Goal: Information Seeking & Learning: Learn about a topic

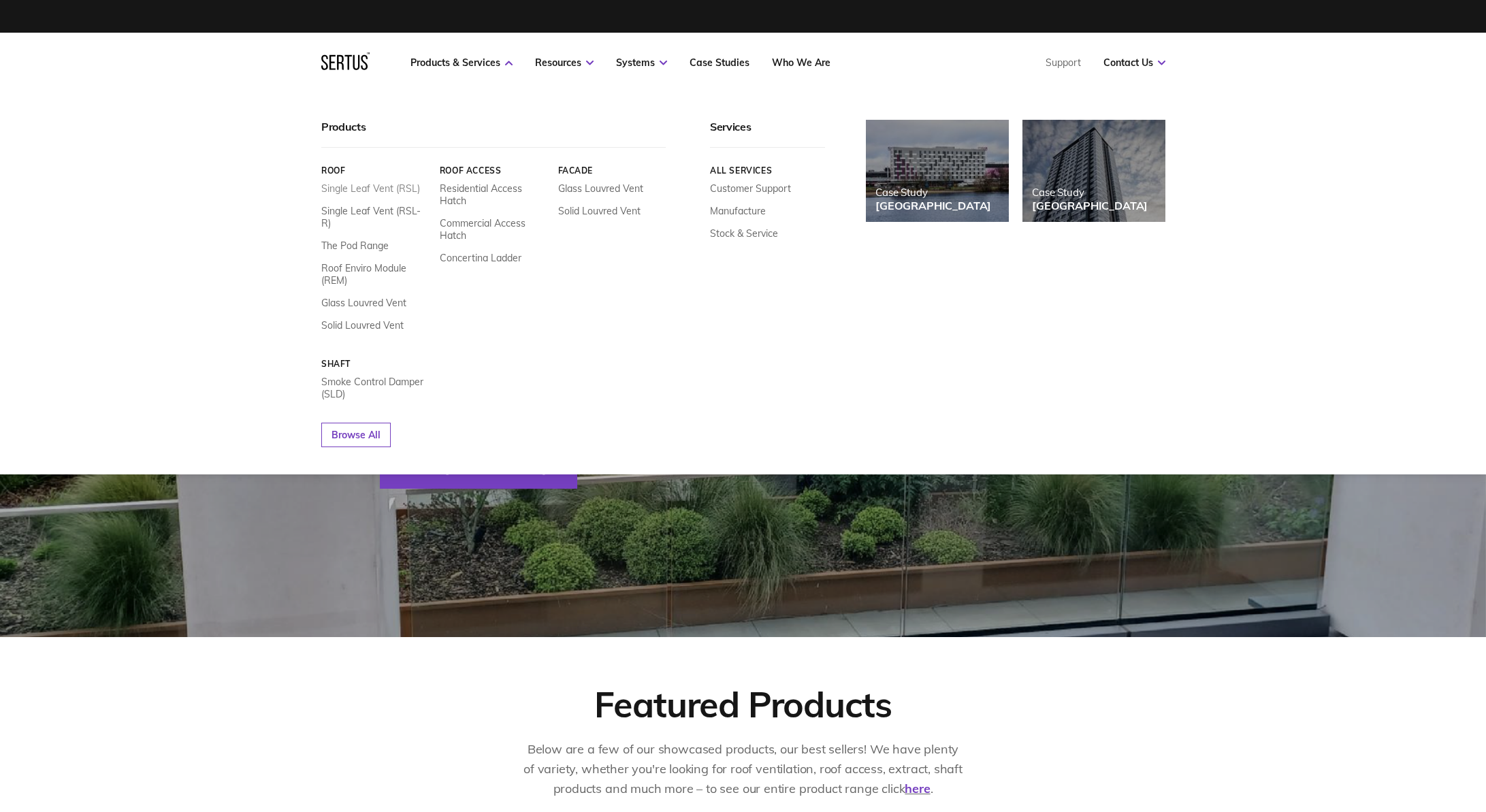
click at [387, 187] on link "Single Leaf Vent (RSL)" at bounding box center [371, 188] width 98 height 13
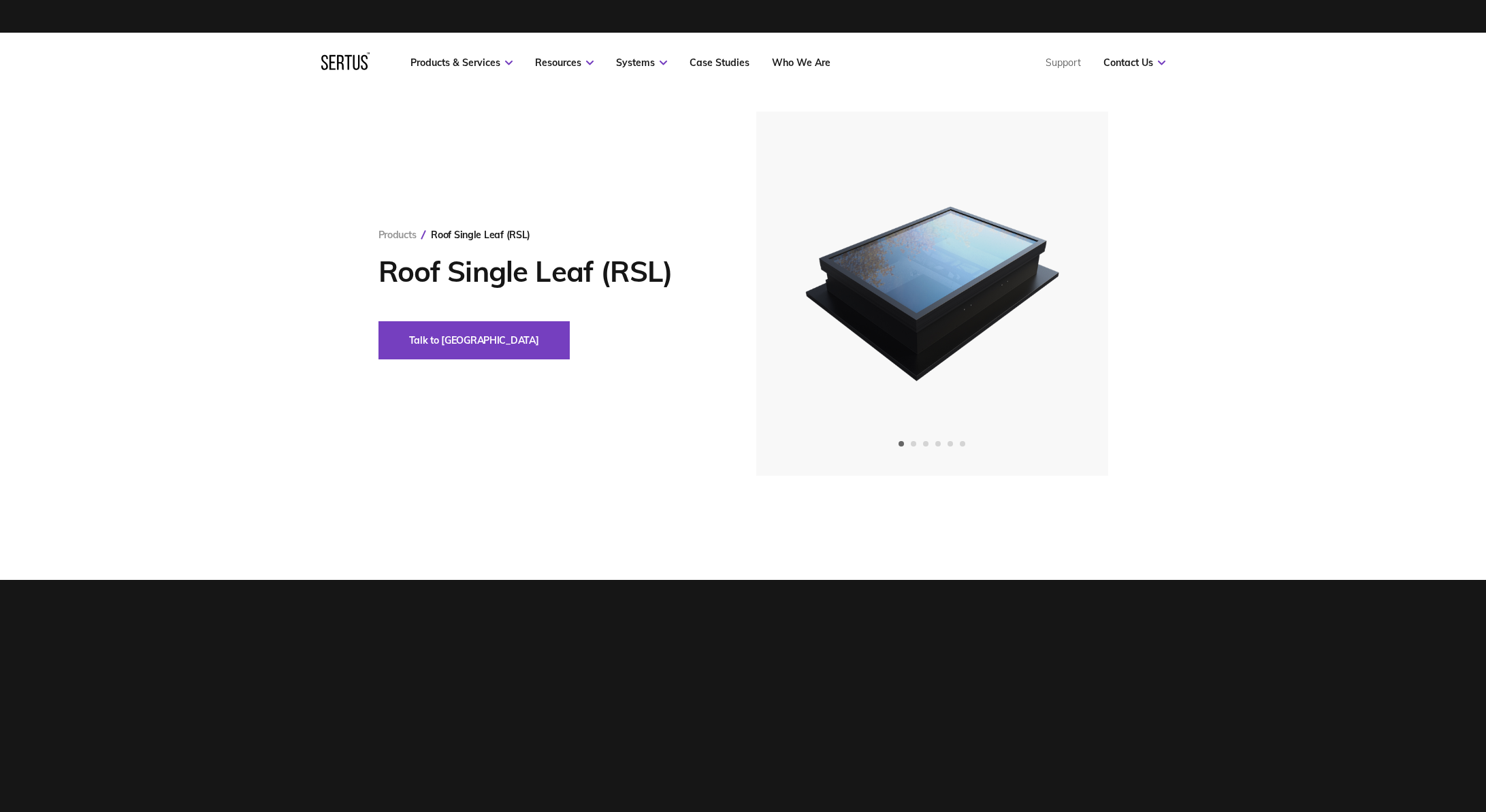
drag, startPoint x: 215, startPoint y: 358, endPoint x: 217, endPoint y: 377, distance: 19.1
click at [215, 358] on div "Products Roof Single Leaf (RSL) Roof Single Leaf (RSL) Talk to us" at bounding box center [743, 294] width 1486 height 365
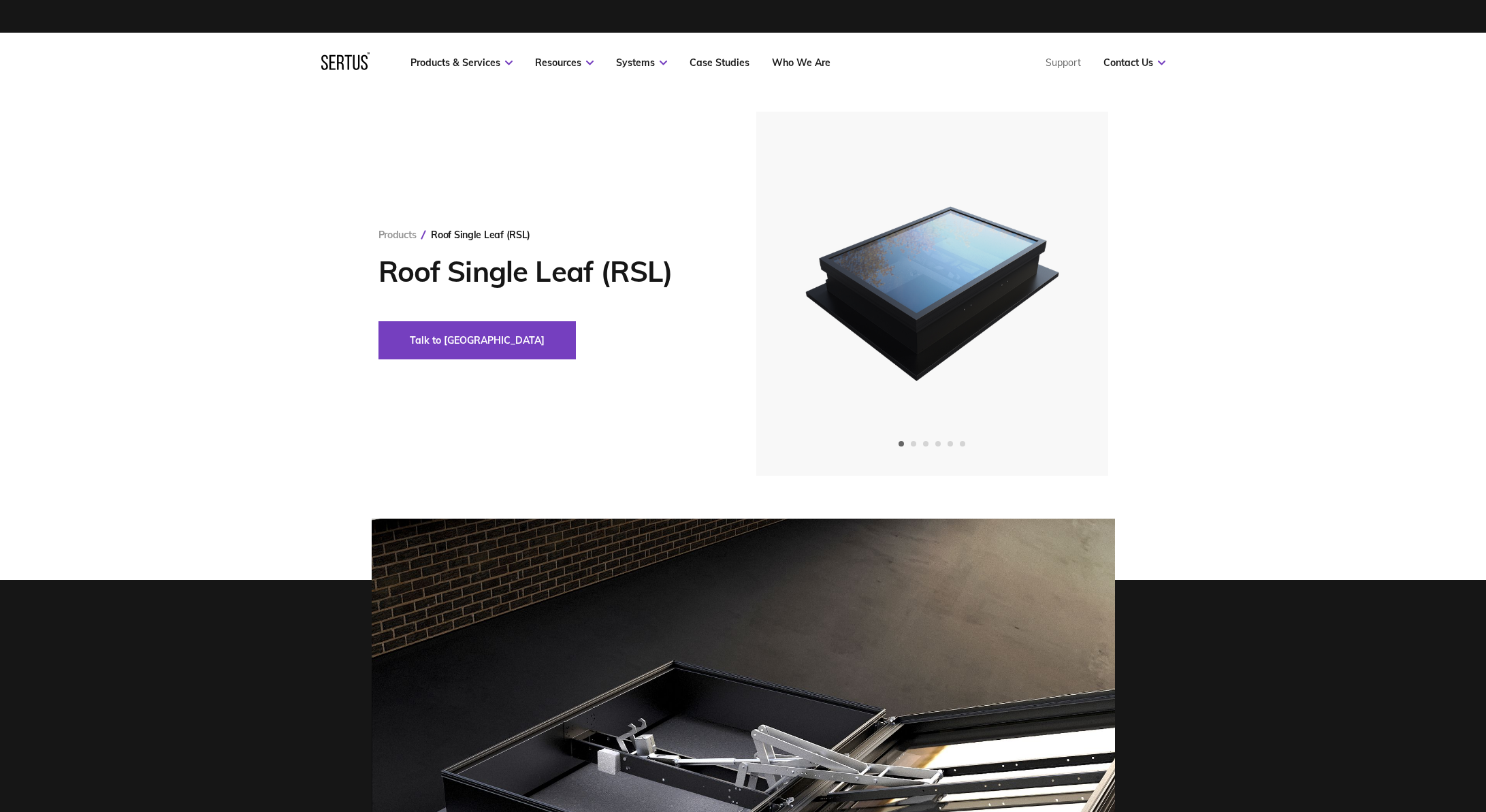
click at [76, 168] on div "Products Roof Single Leaf (RSL) Roof Single Leaf (RSL) Talk to us" at bounding box center [743, 294] width 1486 height 365
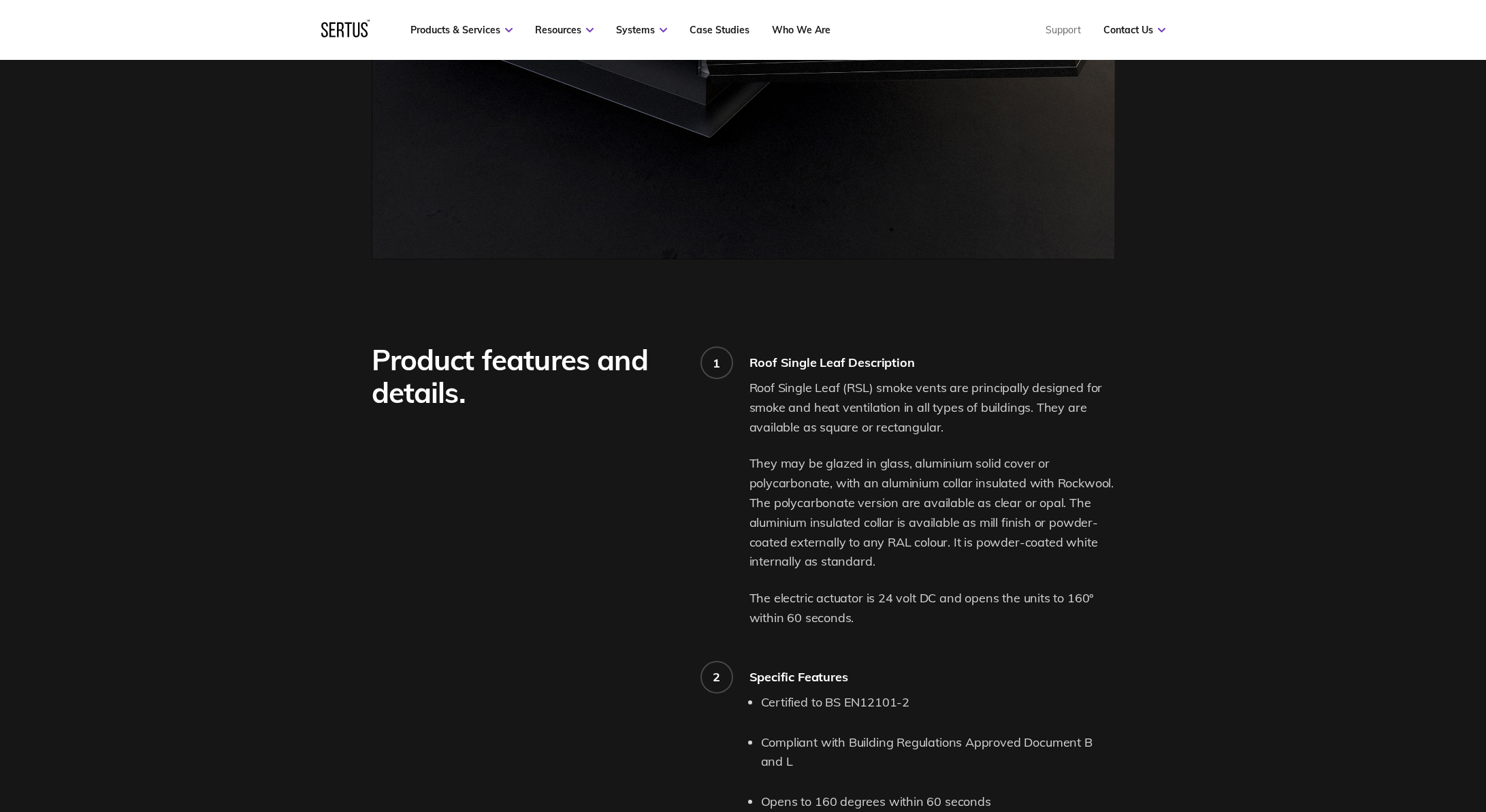
scroll to position [1361, 0]
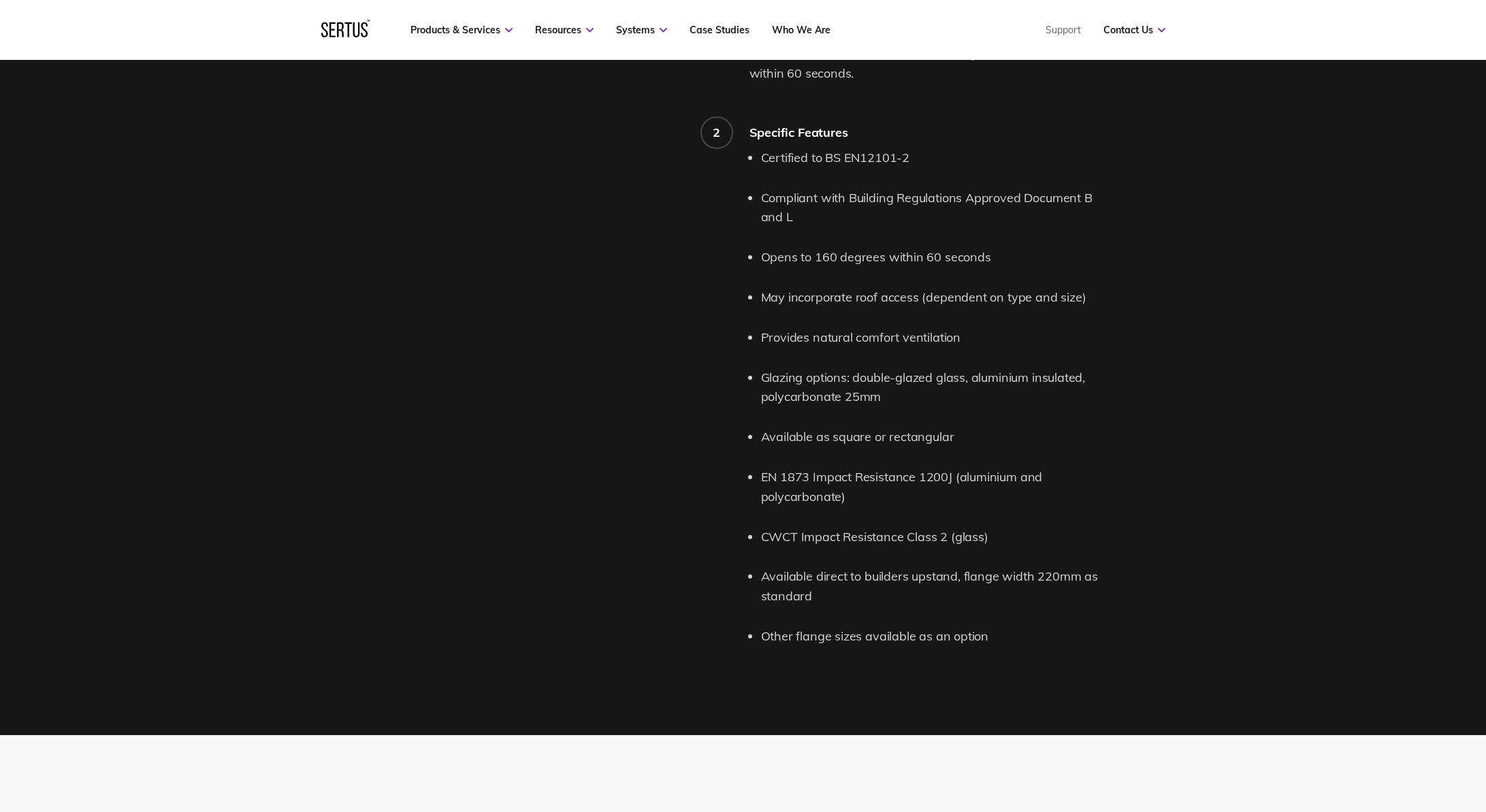
click at [193, 325] on div "Product features and details. 1 Roof Single Leaf Description Roof Single Leaf (…" at bounding box center [743, 224] width 1486 height 1021
click at [181, 130] on div "Product features and details. 1 Roof Single Leaf Description Roof Single Leaf (…" at bounding box center [743, 224] width 1486 height 1021
